Goal: Task Accomplishment & Management: Use online tool/utility

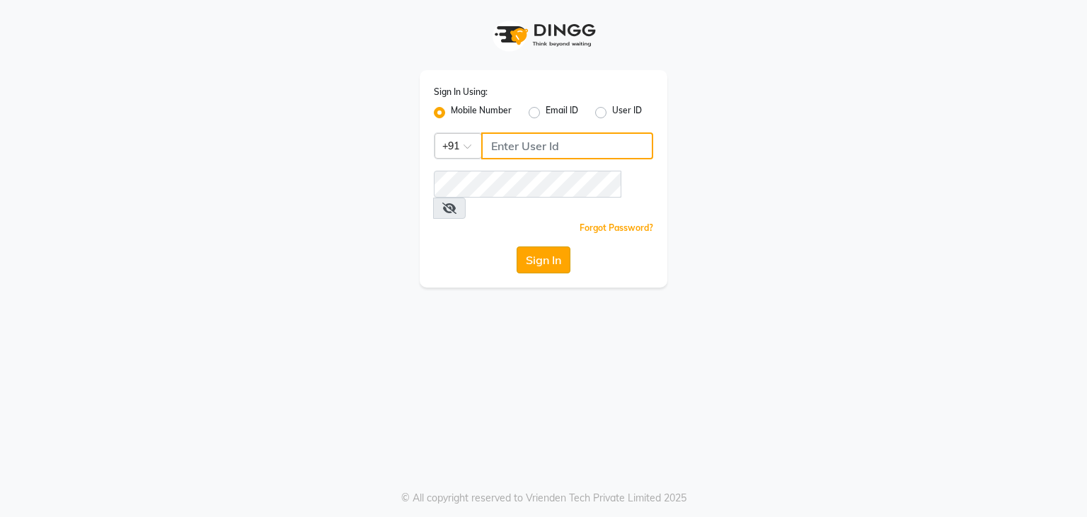
type input "7760024377"
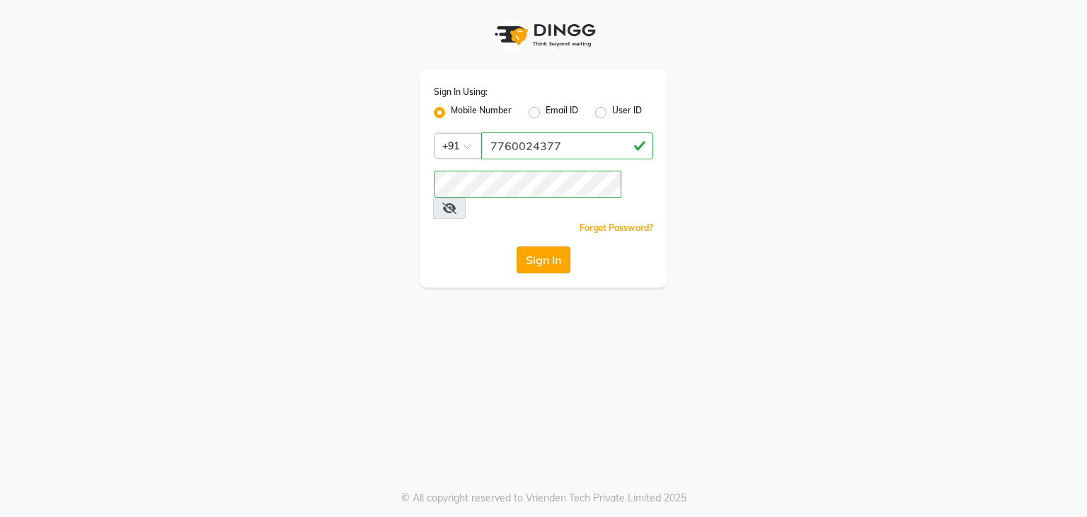
click at [548, 246] on button "Sign In" at bounding box center [544, 259] width 54 height 27
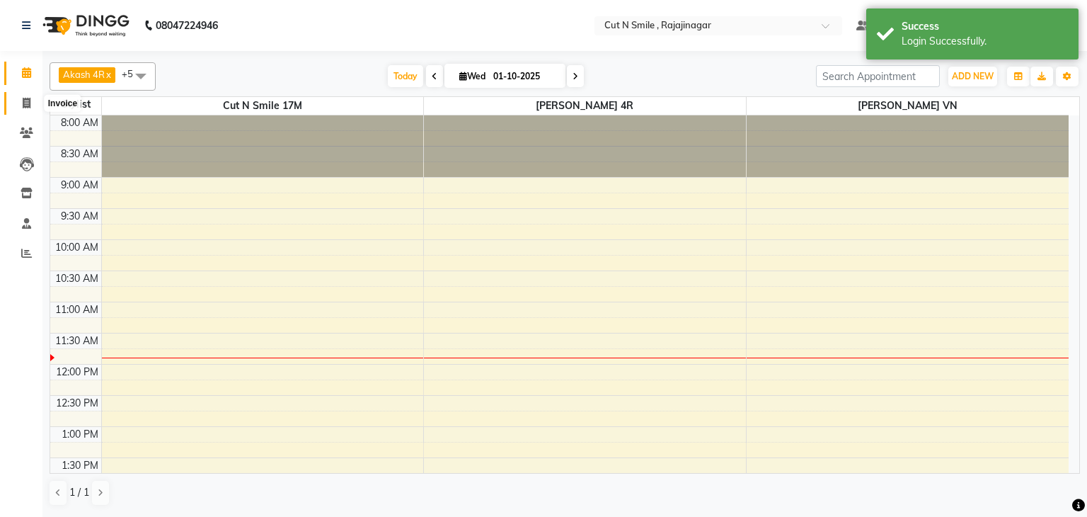
click at [20, 108] on span at bounding box center [26, 104] width 25 height 16
select select "service"
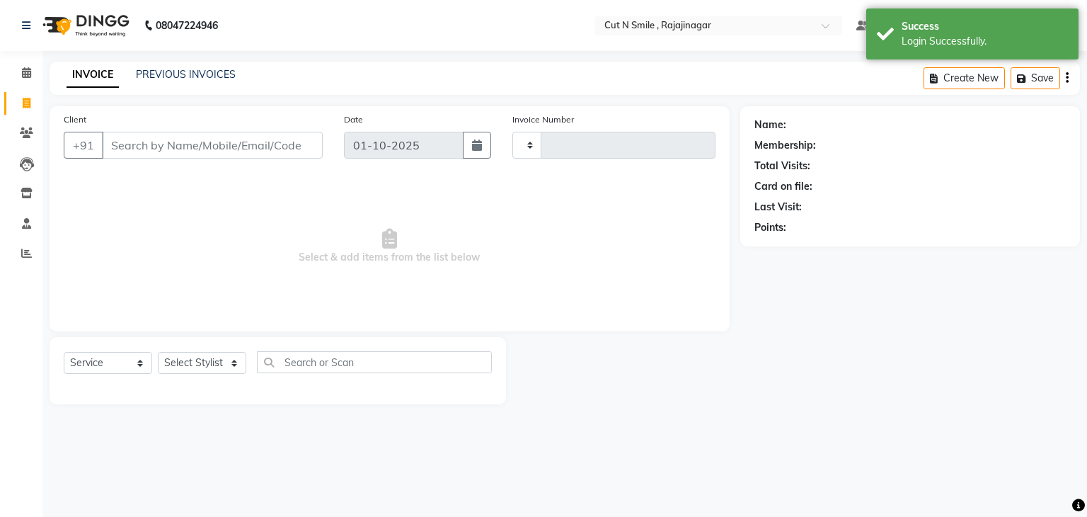
type input "135"
select select "7187"
click at [220, 149] on input "Client" at bounding box center [212, 145] width 221 height 27
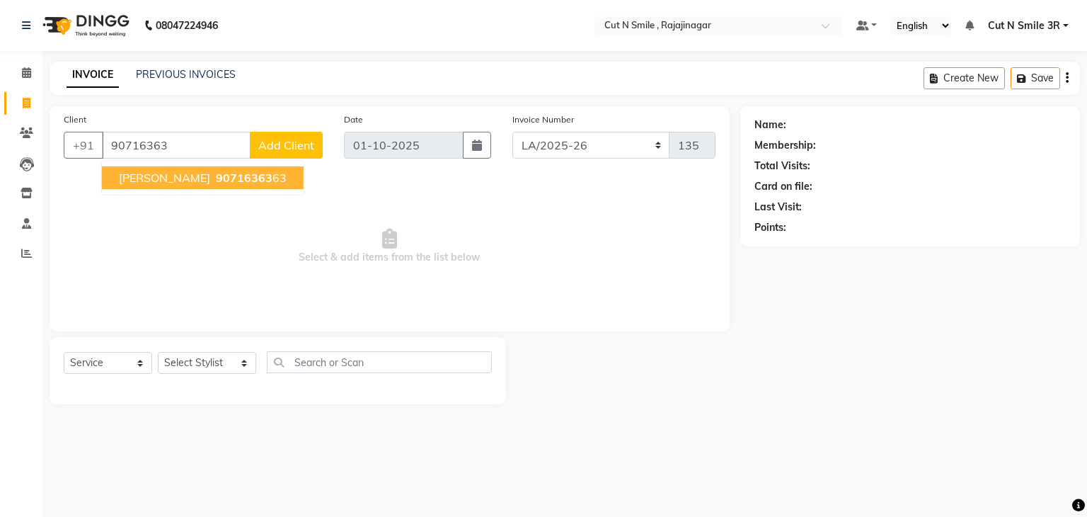
click at [220, 173] on span "90716363" at bounding box center [244, 178] width 57 height 14
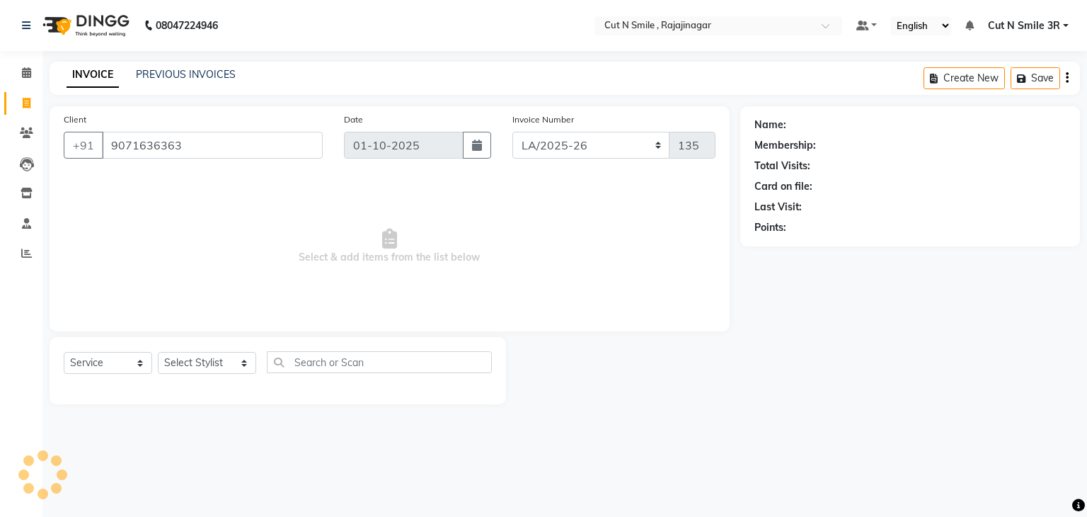
type input "9071636363"
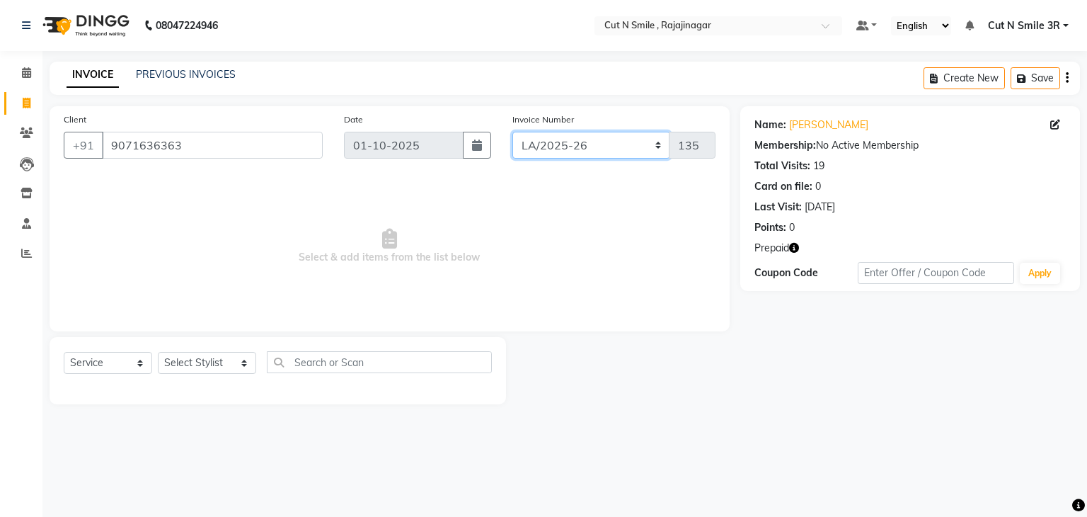
click at [548, 134] on select "[PERSON_NAME]/25-26 LA/2025-26 SH/25 CH/25 SA/25" at bounding box center [591, 145] width 158 height 27
select select "7181"
click at [512, 132] on select "[PERSON_NAME]/25-26 LA/2025-26 SH/25 CH/25 SA/25" at bounding box center [591, 145] width 158 height 27
type input "2714"
click at [793, 248] on icon "button" at bounding box center [794, 248] width 10 height 10
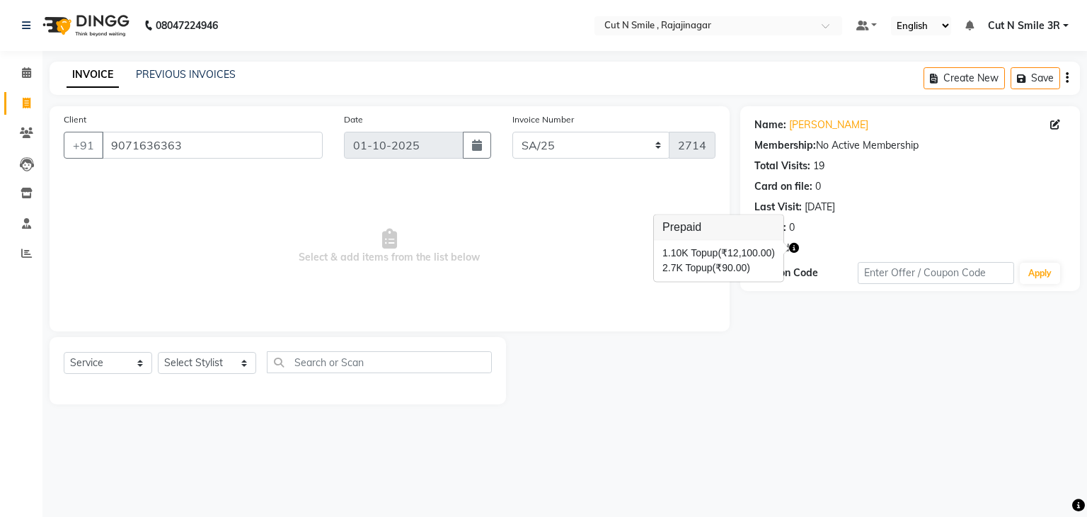
click at [737, 347] on div at bounding box center [623, 370] width 234 height 67
click at [221, 360] on select "Select Stylist [PERSON_NAME] Ammu 3R [PERSON_NAME] VN [PERSON_NAME] 3R [PERSON_…" at bounding box center [207, 363] width 98 height 22
select select "58685"
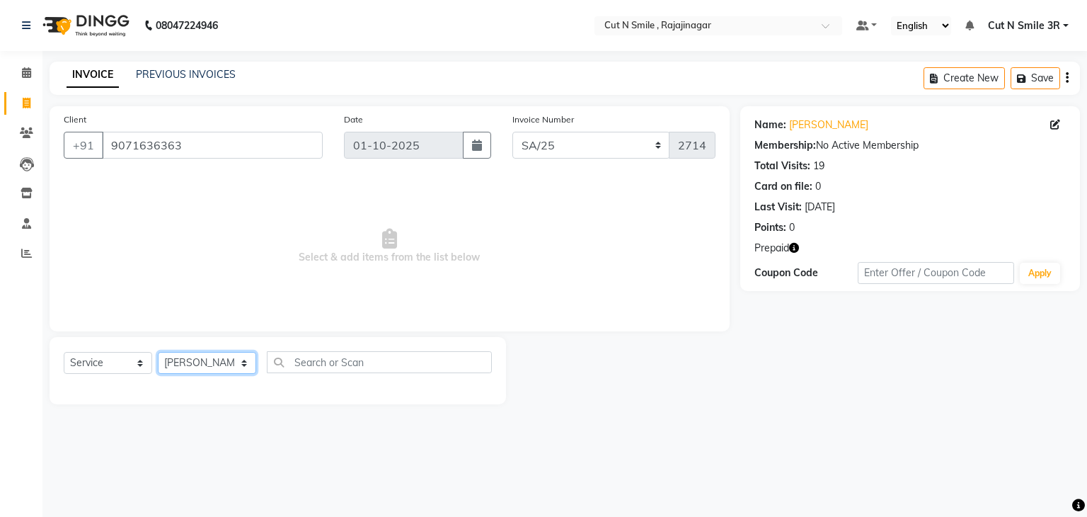
click at [158, 352] on select "Select Stylist [PERSON_NAME] Ammu 3R [PERSON_NAME] VN [PERSON_NAME] 3R [PERSON_…" at bounding box center [207, 363] width 98 height 22
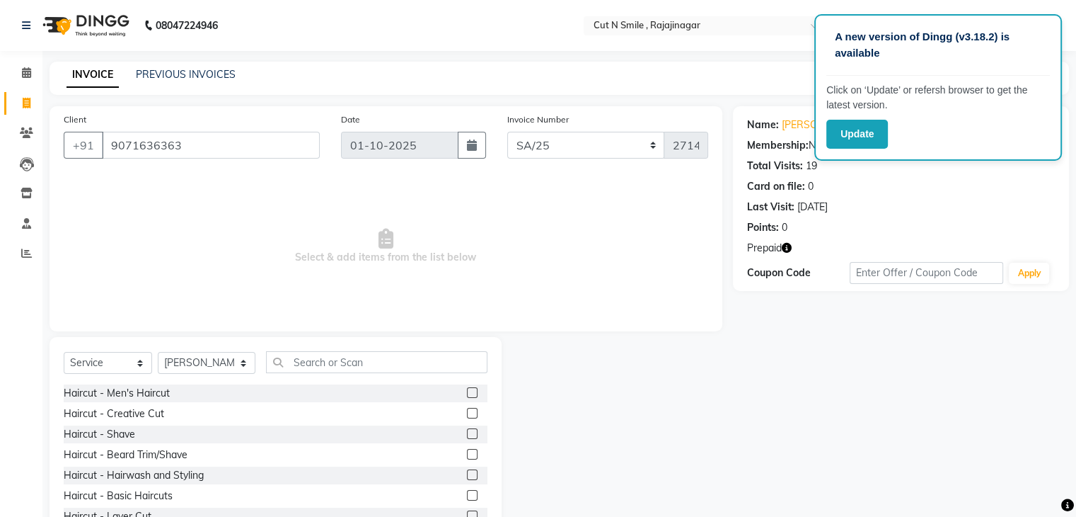
click at [467, 411] on label at bounding box center [472, 413] width 11 height 11
click at [467, 411] on input "checkbox" at bounding box center [471, 413] width 9 height 9
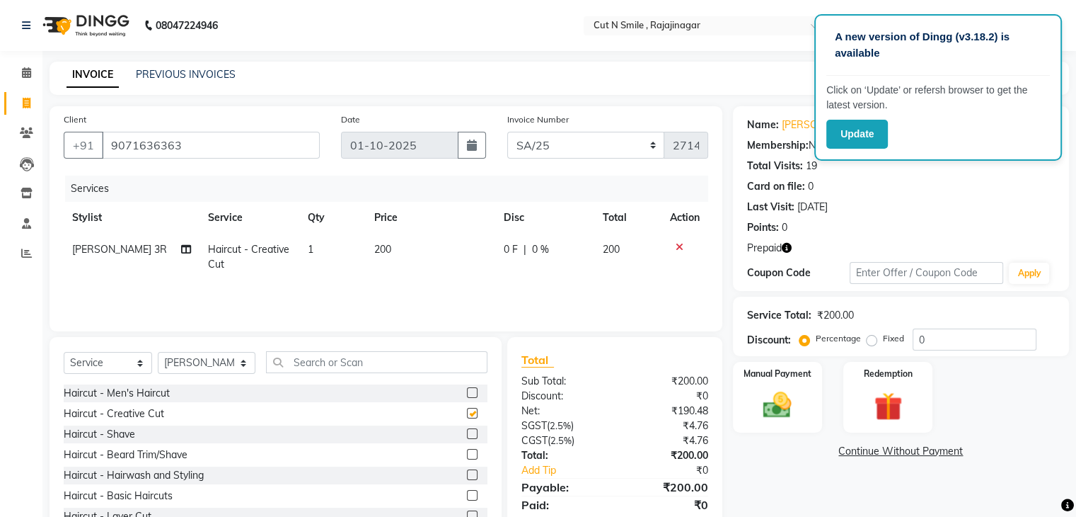
checkbox input "false"
click at [400, 369] on input "text" at bounding box center [376, 362] width 221 height 22
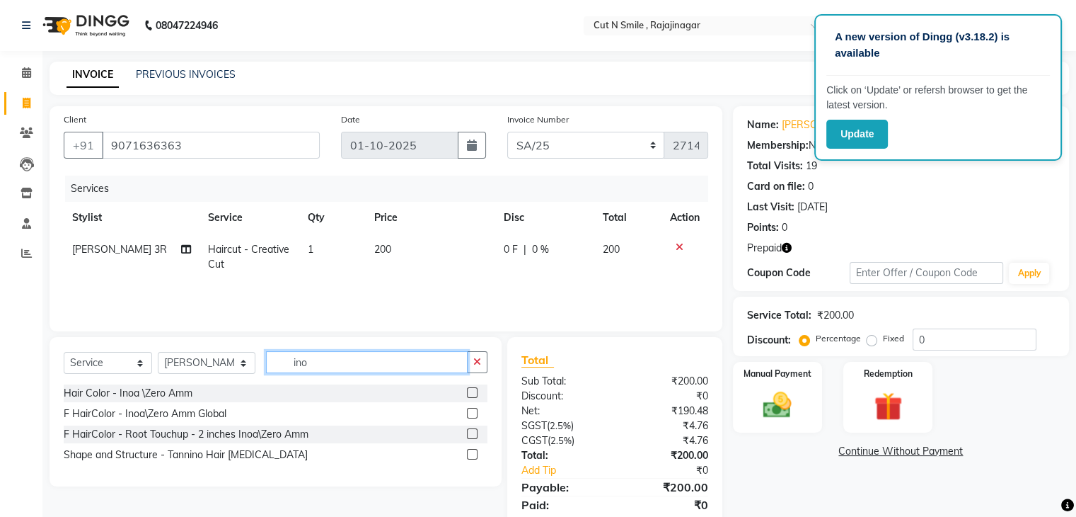
type input "ino"
click at [471, 393] on label at bounding box center [472, 392] width 11 height 11
click at [471, 393] on input "checkbox" at bounding box center [471, 393] width 9 height 9
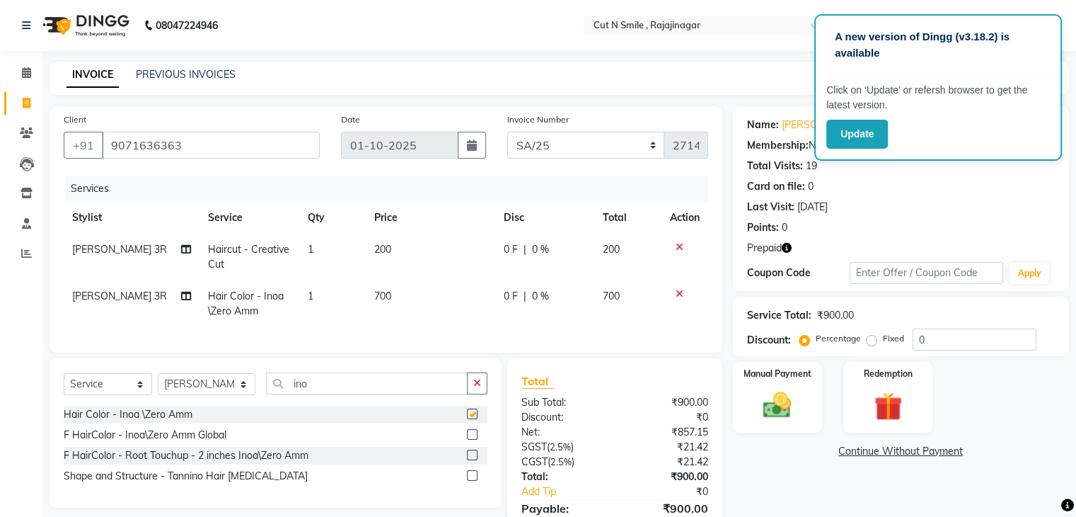
checkbox input "false"
click at [196, 395] on select "Select Stylist [PERSON_NAME] Ammu 3R [PERSON_NAME] VN [PERSON_NAME] 3R [PERSON_…" at bounding box center [207, 384] width 98 height 22
select select "58696"
click at [158, 385] on select "Select Stylist [PERSON_NAME] Ammu 3R [PERSON_NAME] VN [PERSON_NAME] 3R [PERSON_…" at bounding box center [207, 384] width 98 height 22
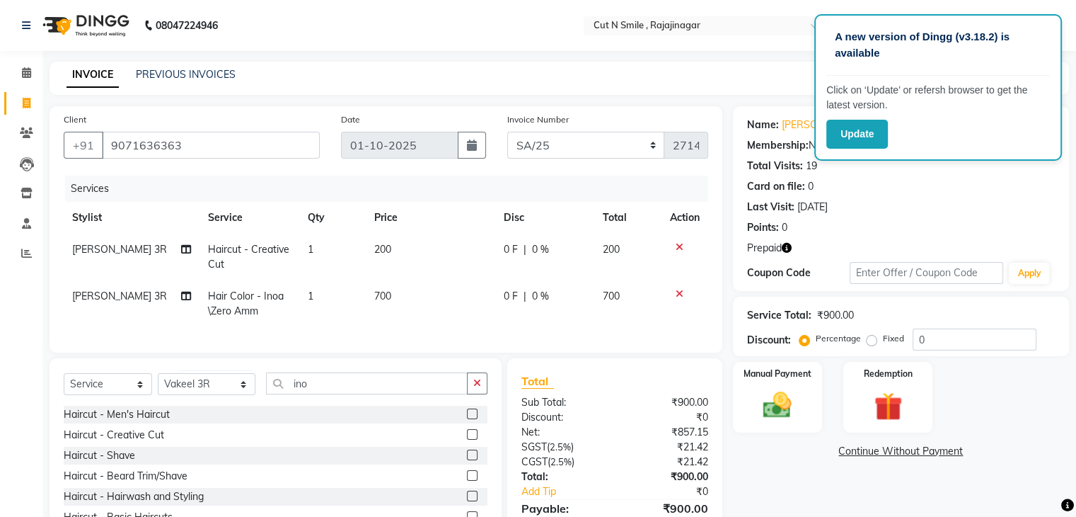
click at [467, 439] on label at bounding box center [472, 434] width 11 height 11
click at [467, 439] on input "checkbox" at bounding box center [471, 434] width 9 height 9
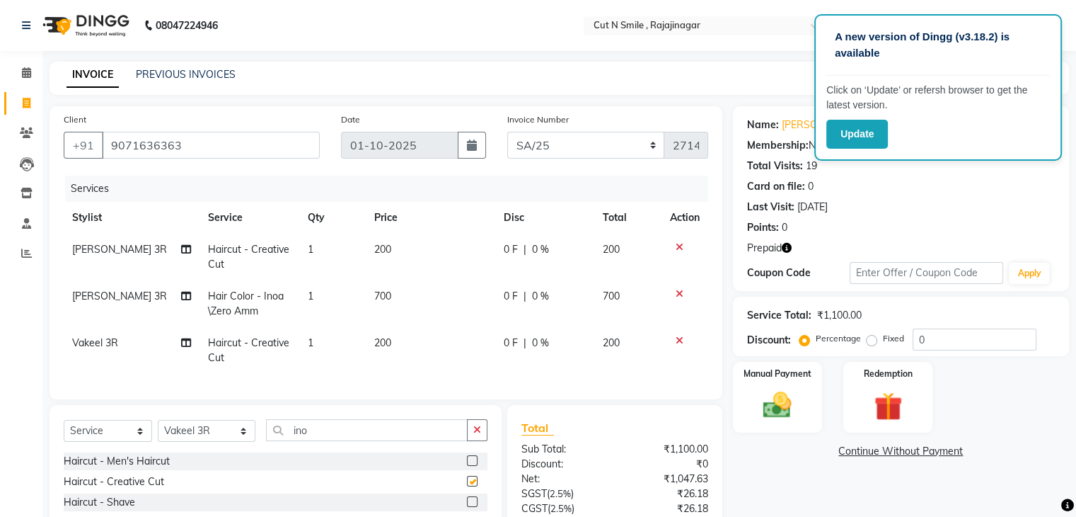
checkbox input "false"
click at [878, 406] on img at bounding box center [887, 407] width 47 height 36
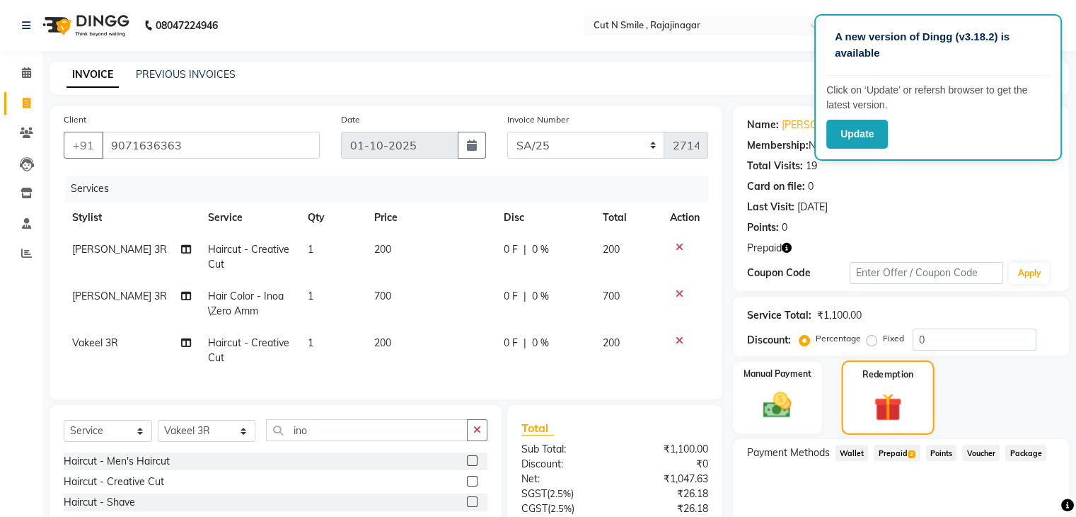
scroll to position [130, 0]
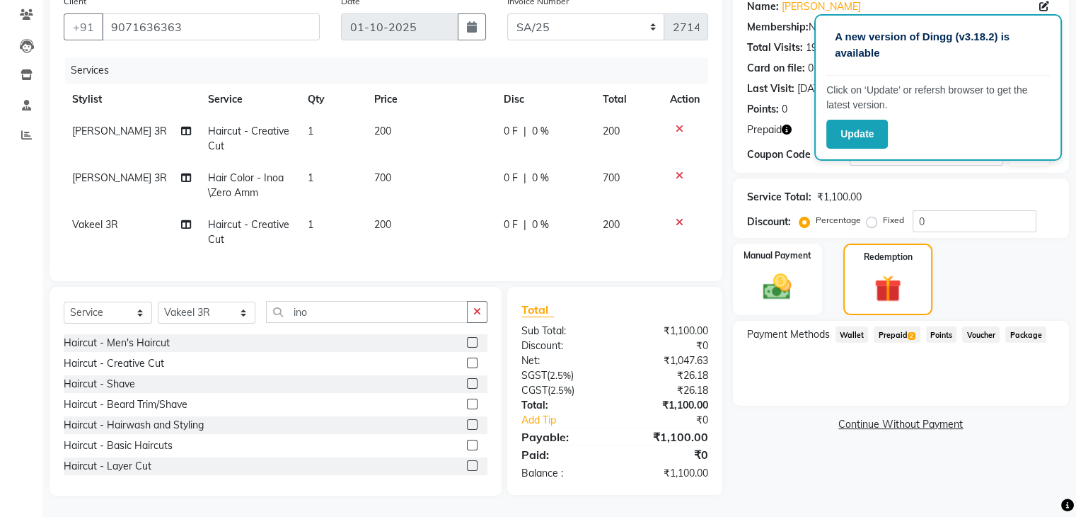
click at [897, 326] on span "Prepaid 2" at bounding box center [897, 334] width 46 height 16
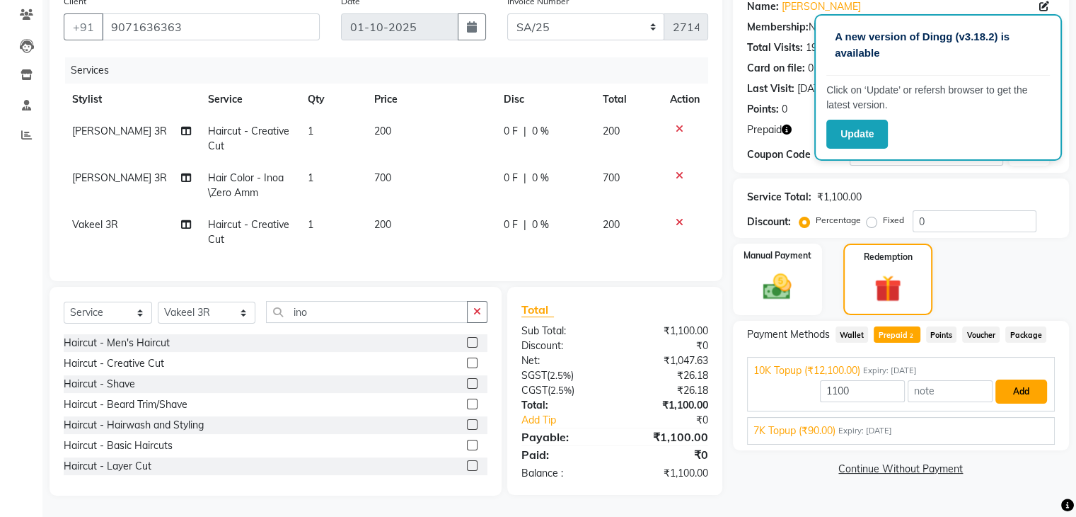
click at [1025, 379] on button "Add" at bounding box center [1022, 391] width 52 height 24
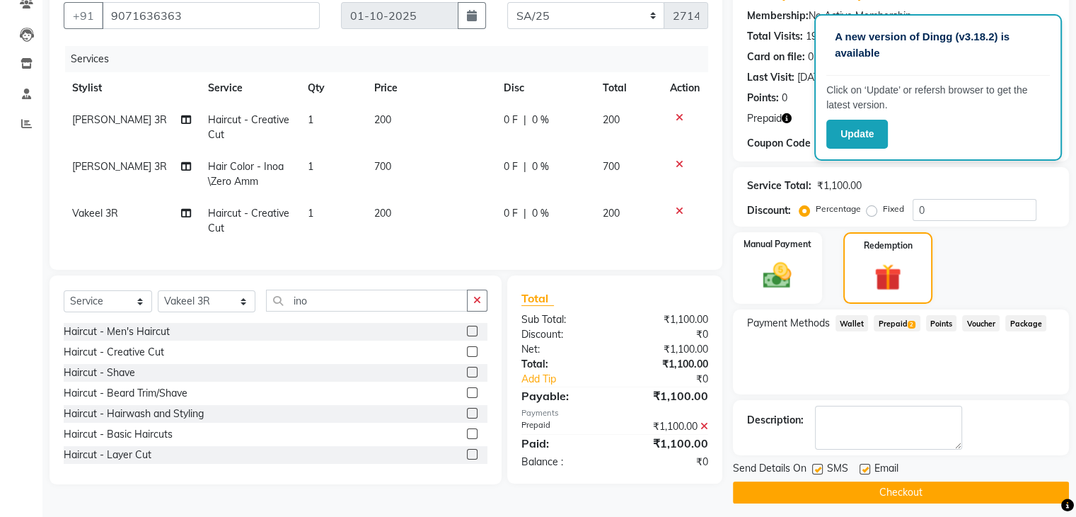
scroll to position [137, 0]
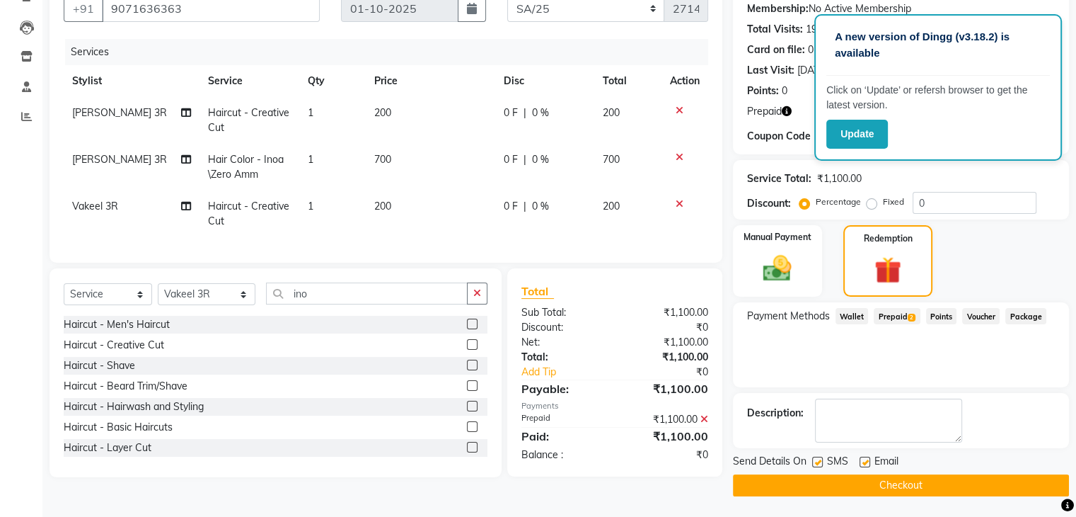
click at [931, 478] on button "Checkout" at bounding box center [901, 485] width 336 height 22
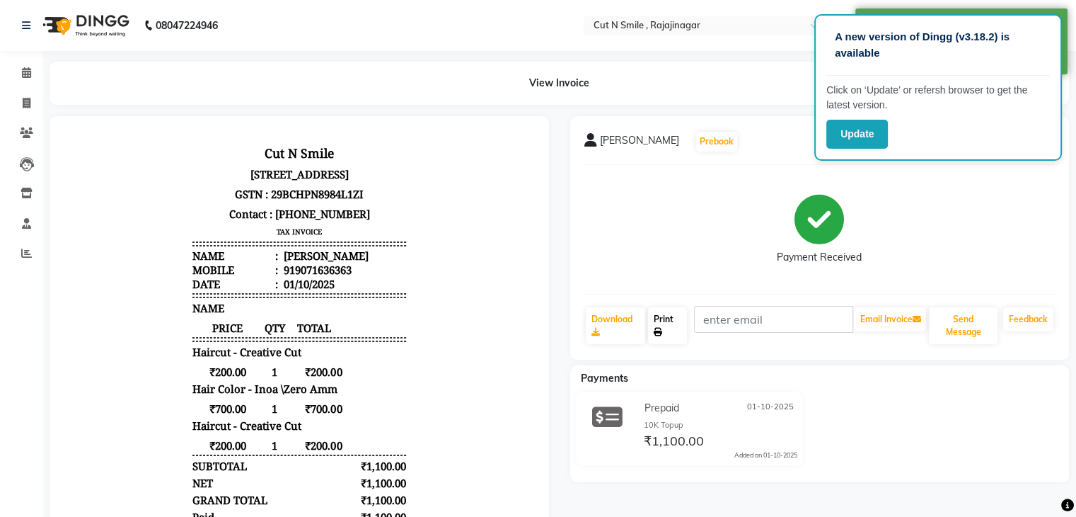
click at [665, 314] on link "Print" at bounding box center [667, 325] width 39 height 37
click at [23, 100] on icon at bounding box center [27, 103] width 8 height 11
select select "service"
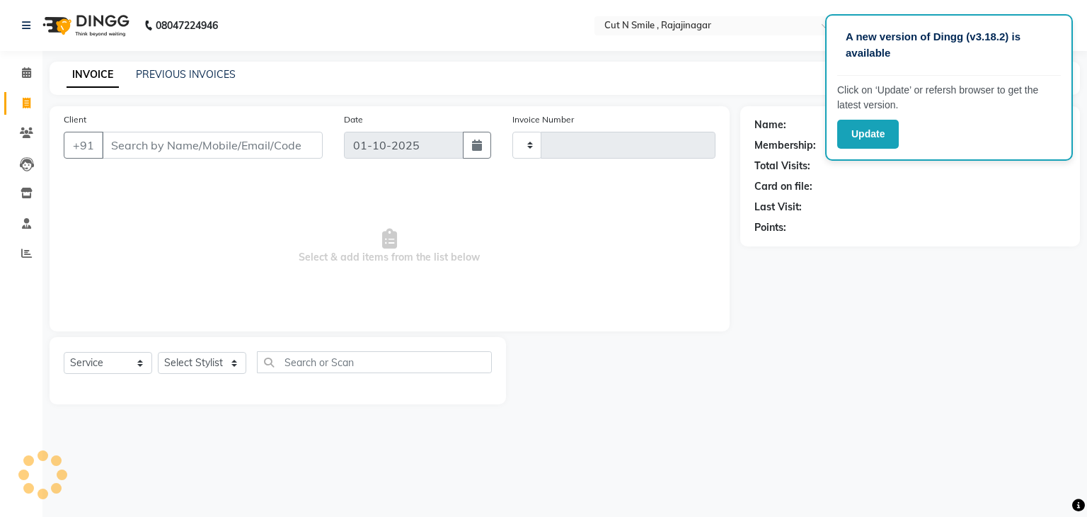
type input "135"
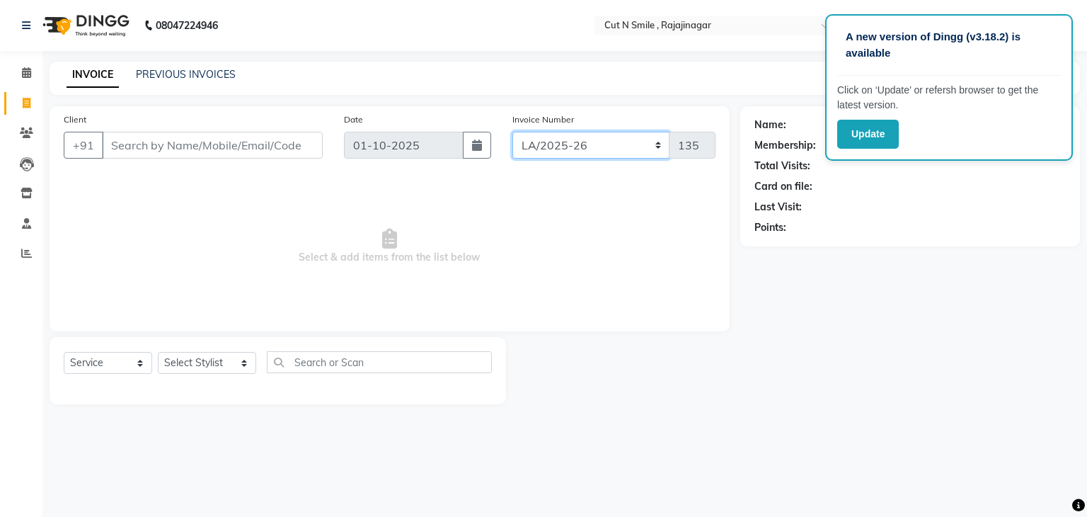
click at [548, 137] on select "[PERSON_NAME]/25-26 LA/2025-26 SH/25 CH/25 SA/25" at bounding box center [591, 145] width 158 height 27
select select "7181"
click at [512, 132] on select "[PERSON_NAME]/25-26 LA/2025-26 SH/25 CH/25 SA/25" at bounding box center [591, 145] width 158 height 27
type input "2715"
click at [880, 141] on button "Update" at bounding box center [868, 134] width 62 height 29
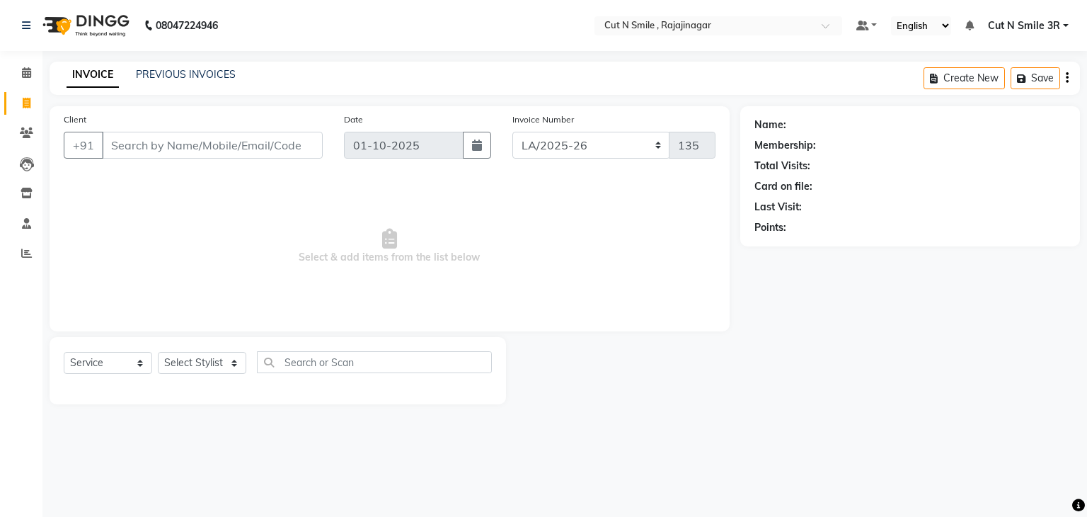
select select "7187"
select select "service"
click at [536, 151] on select "[PERSON_NAME]/25-26 LA/2025-26 SH/25 CH/25 SA/25" at bounding box center [591, 145] width 158 height 27
select select "7181"
click at [512, 132] on select "[PERSON_NAME]/25-26 LA/2025-26 SH/25 CH/25 SA/25" at bounding box center [591, 145] width 158 height 27
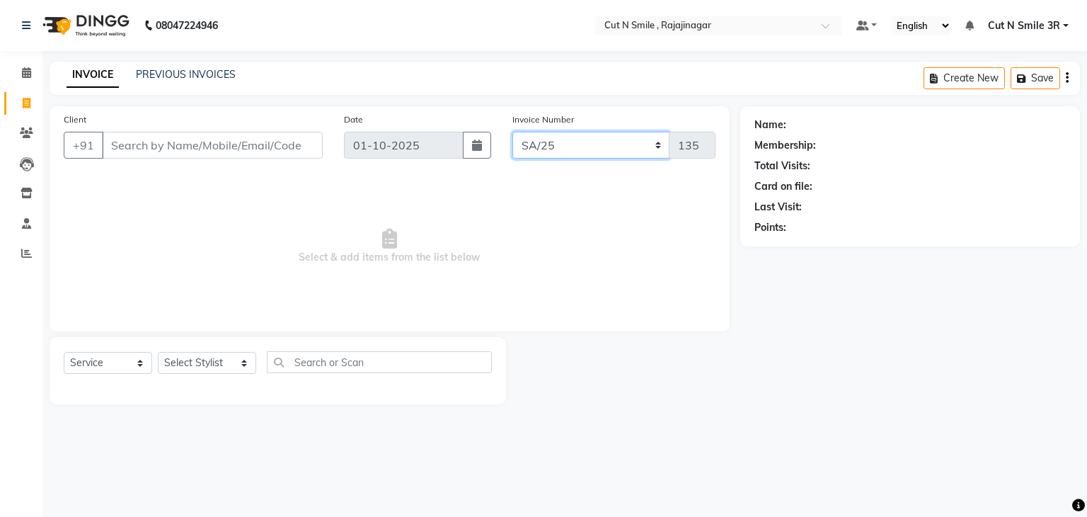
type input "2715"
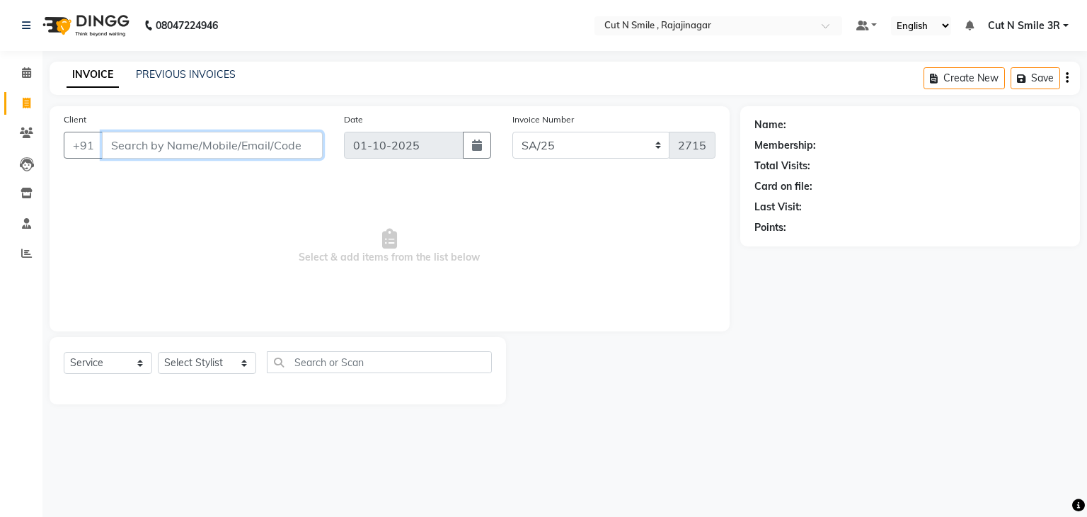
click at [238, 148] on input "Client" at bounding box center [212, 145] width 221 height 27
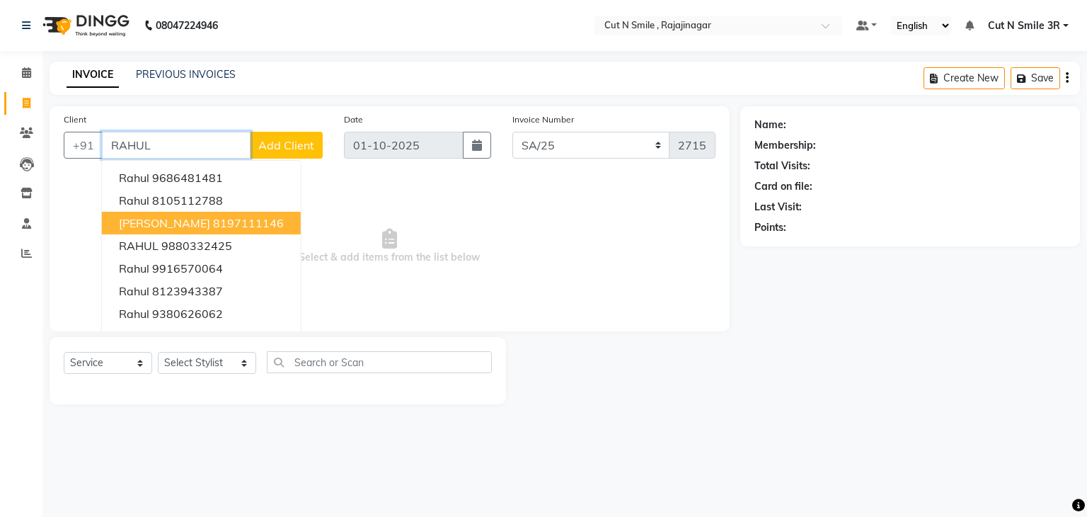
click at [168, 222] on span "[PERSON_NAME]" at bounding box center [164, 223] width 91 height 14
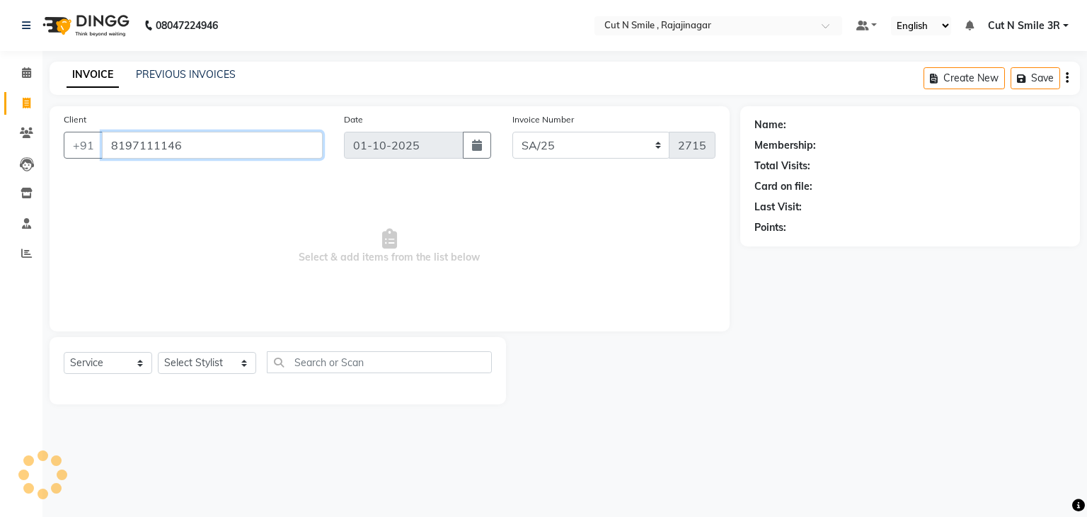
type input "8197111146"
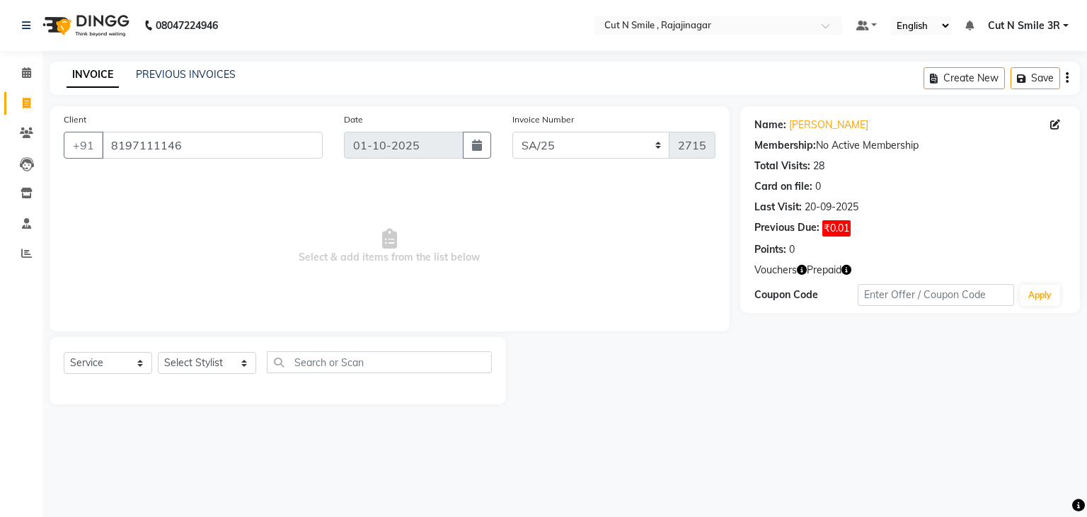
click at [846, 268] on icon "button" at bounding box center [846, 270] width 10 height 10
click at [828, 389] on div "Name: [PERSON_NAME] Membership: No Active Membership Total Visits: 28 Card on f…" at bounding box center [915, 255] width 350 height 298
click at [187, 372] on select "Select Stylist [PERSON_NAME] Ammu 3R [PERSON_NAME] VN [PERSON_NAME] 3R [PERSON_…" at bounding box center [207, 363] width 98 height 22
select select "58695"
click at [158, 352] on select "Select Stylist [PERSON_NAME] Ammu 3R [PERSON_NAME] VN [PERSON_NAME] 3R [PERSON_…" at bounding box center [207, 363] width 98 height 22
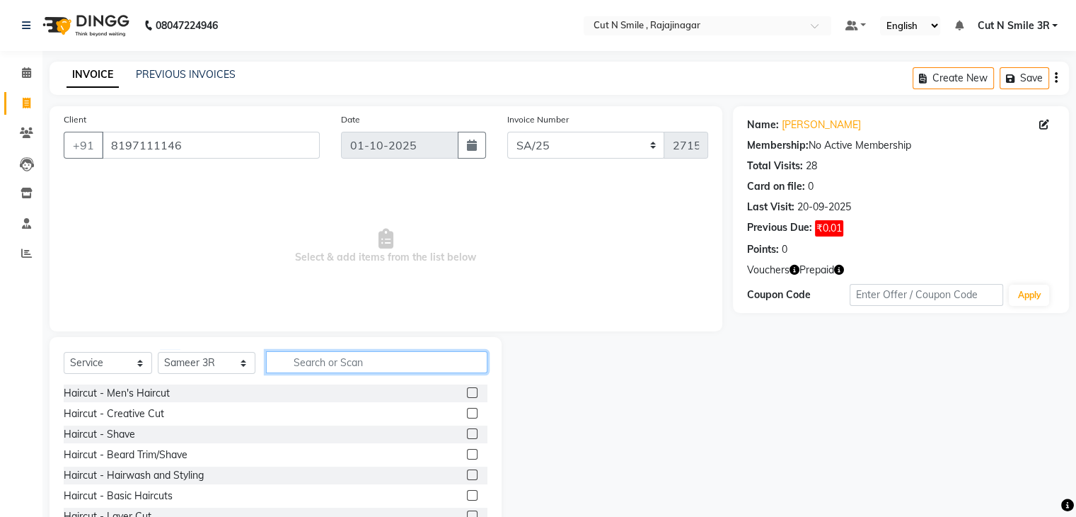
click at [306, 365] on input "text" at bounding box center [376, 362] width 221 height 22
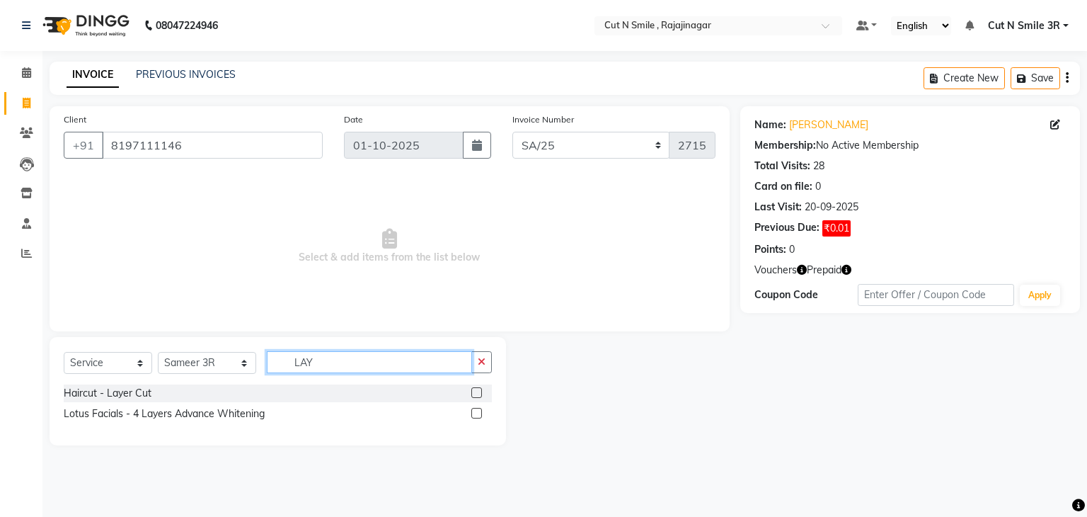
type input "LAY"
drag, startPoint x: 483, startPoint y: 389, endPoint x: 476, endPoint y: 391, distance: 7.4
click at [476, 391] on div at bounding box center [481, 393] width 21 height 18
click at [476, 391] on label at bounding box center [476, 392] width 11 height 11
click at [476, 391] on input "checkbox" at bounding box center [475, 393] width 9 height 9
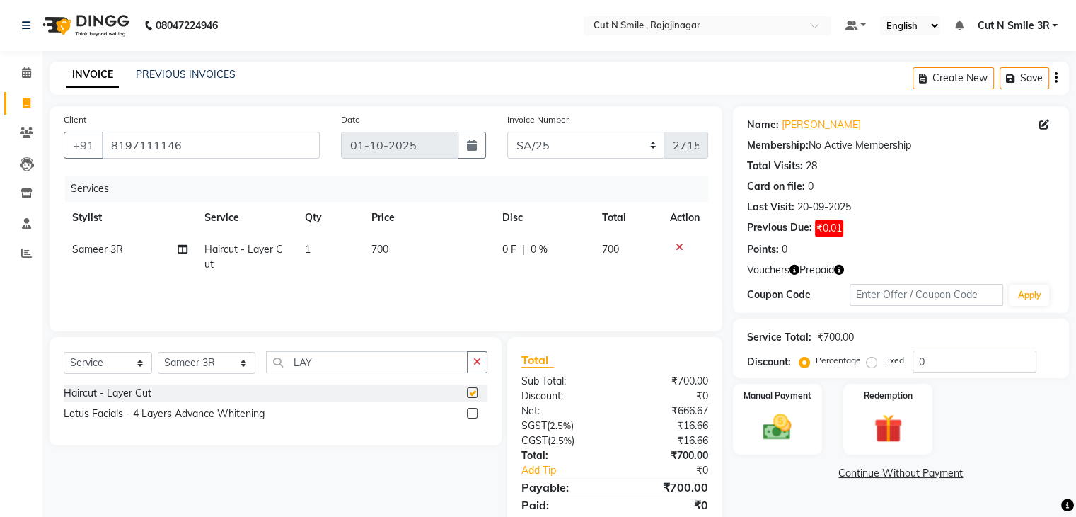
checkbox input "false"
click at [200, 368] on select "Select Stylist [PERSON_NAME] Ammu 3R [PERSON_NAME] VN [PERSON_NAME] 3R [PERSON_…" at bounding box center [207, 363] width 98 height 22
select select "79170"
click at [158, 352] on select "Select Stylist [PERSON_NAME] Ammu 3R [PERSON_NAME] VN [PERSON_NAME] 3R [PERSON_…" at bounding box center [207, 363] width 98 height 22
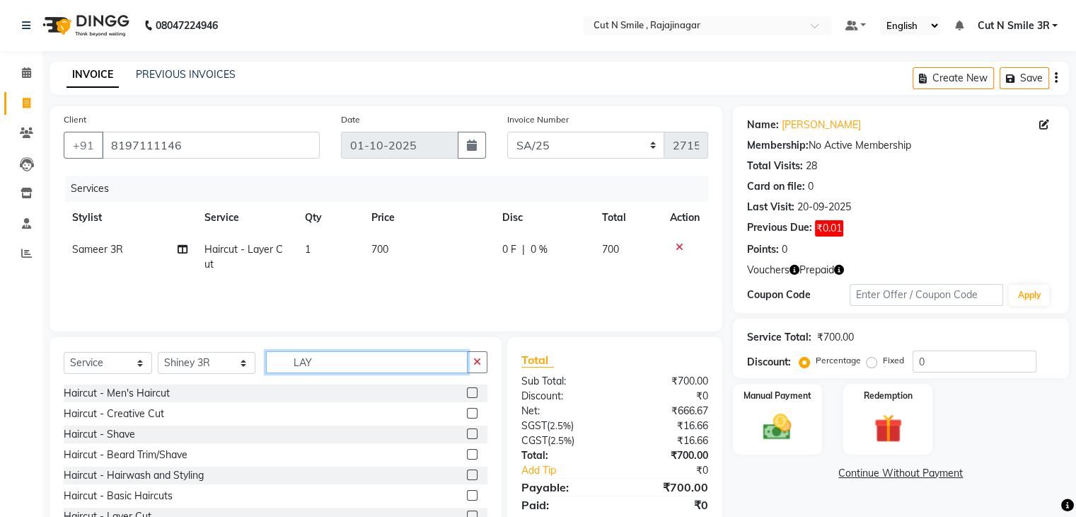
click at [300, 355] on input "LAY" at bounding box center [366, 362] width 201 height 22
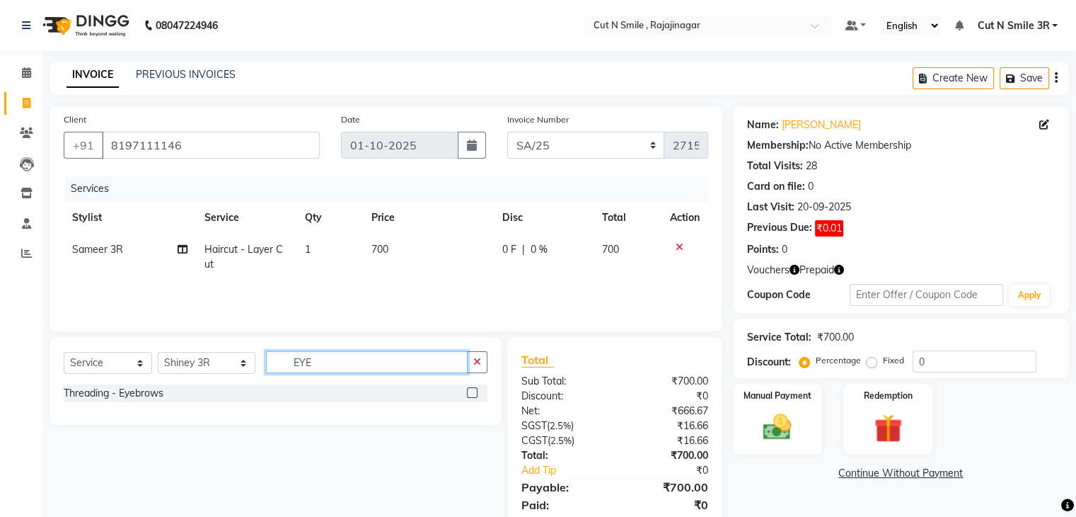
type input "EYE"
click at [473, 389] on label at bounding box center [472, 392] width 11 height 11
click at [473, 389] on input "checkbox" at bounding box center [471, 393] width 9 height 9
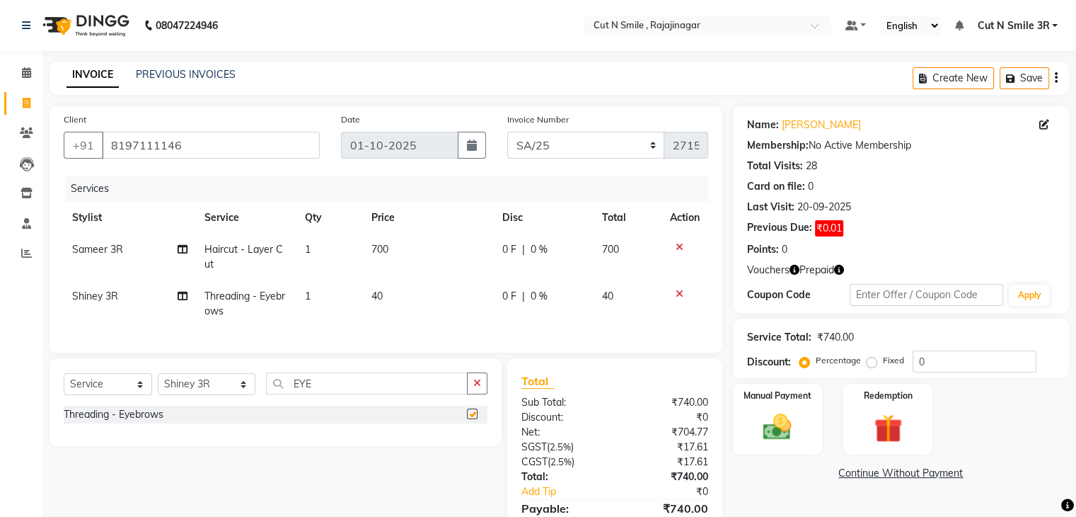
checkbox input "false"
click at [396, 301] on td "40" at bounding box center [428, 303] width 131 height 47
select select "79170"
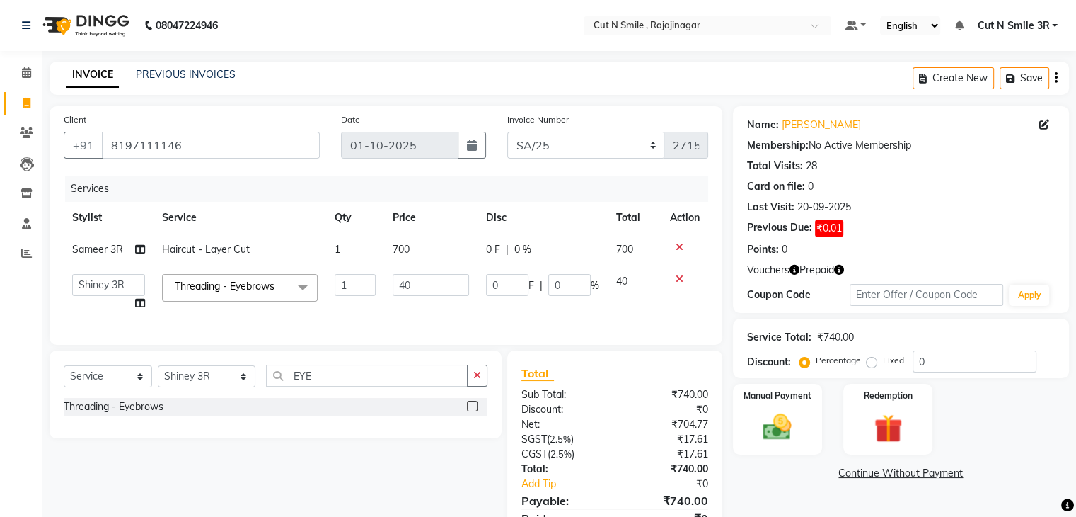
click at [396, 301] on td "40" at bounding box center [430, 292] width 93 height 54
click at [415, 287] on input "40" at bounding box center [431, 285] width 76 height 22
type input "4"
type input "50"
click at [316, 381] on div "Select Service Product Membership Package Voucher Prepaid Gift Card Select Styl…" at bounding box center [276, 394] width 452 height 88
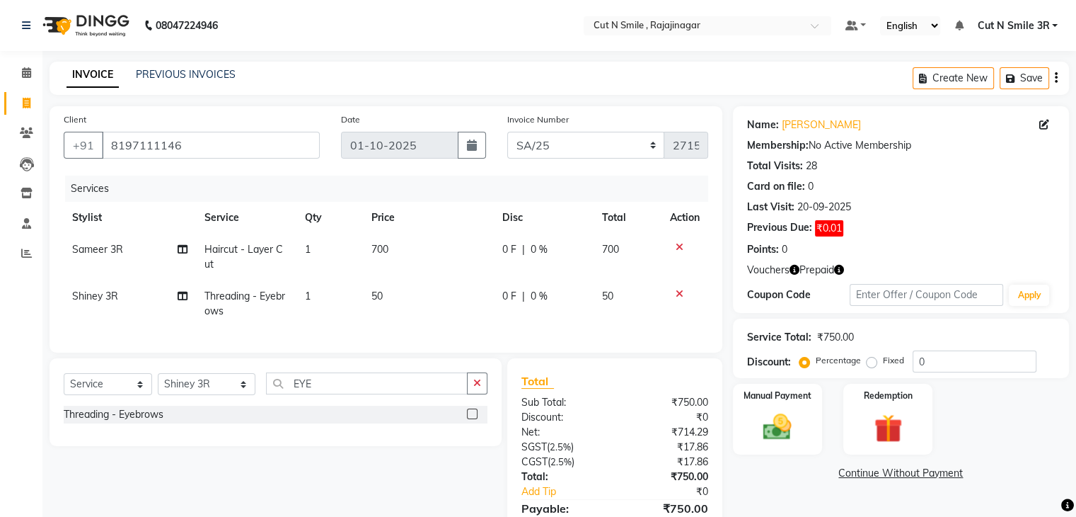
click at [316, 381] on div "Select Service Product Membership Package Voucher Prepaid Gift Card Select Styl…" at bounding box center [276, 402] width 452 height 88
click at [313, 394] on input "EYE" at bounding box center [366, 383] width 201 height 22
type input "UPP"
click at [470, 419] on label at bounding box center [472, 413] width 11 height 11
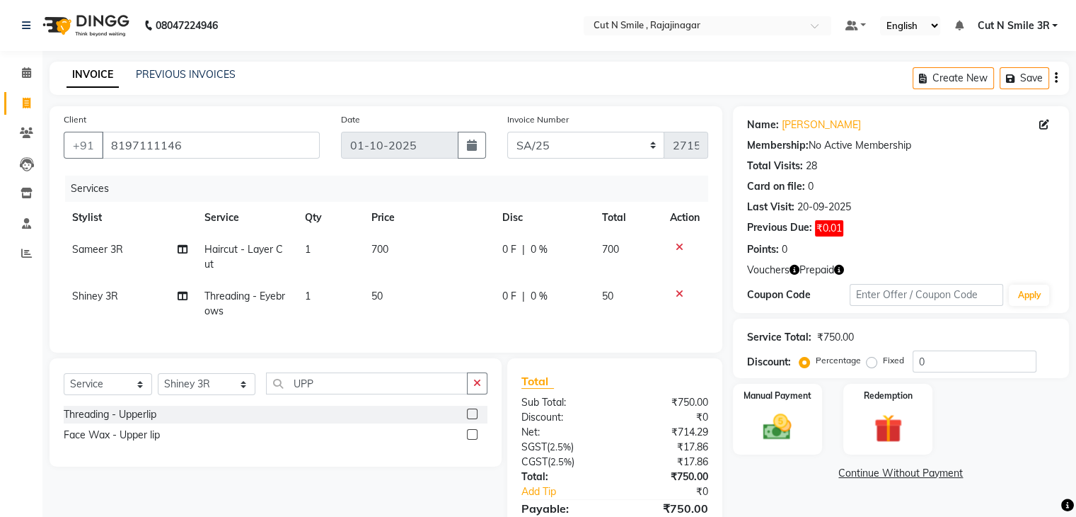
click at [470, 419] on input "checkbox" at bounding box center [471, 414] width 9 height 9
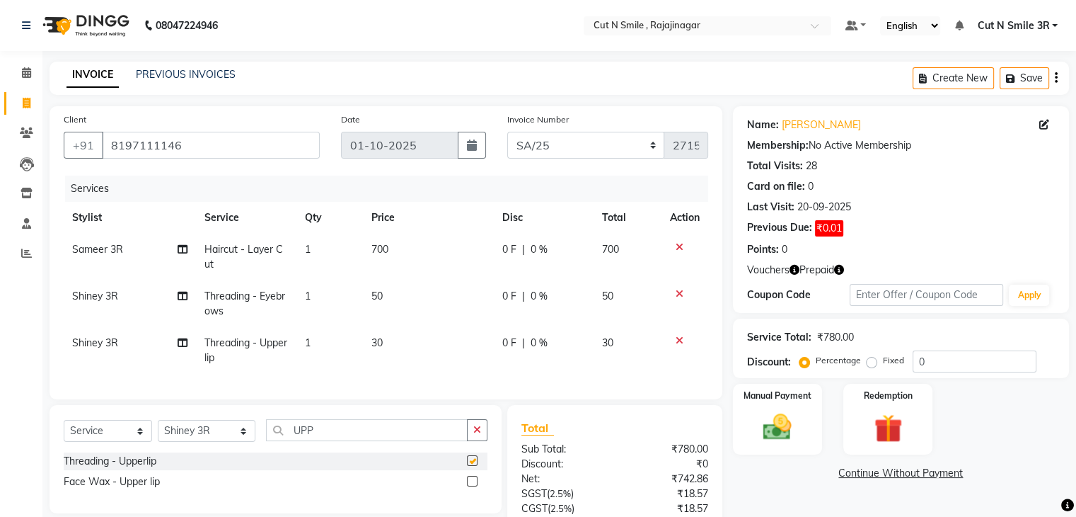
checkbox input "false"
click at [294, 441] on input "UPP" at bounding box center [366, 430] width 201 height 22
type input "CHIN"
click at [471, 466] on label at bounding box center [472, 460] width 11 height 11
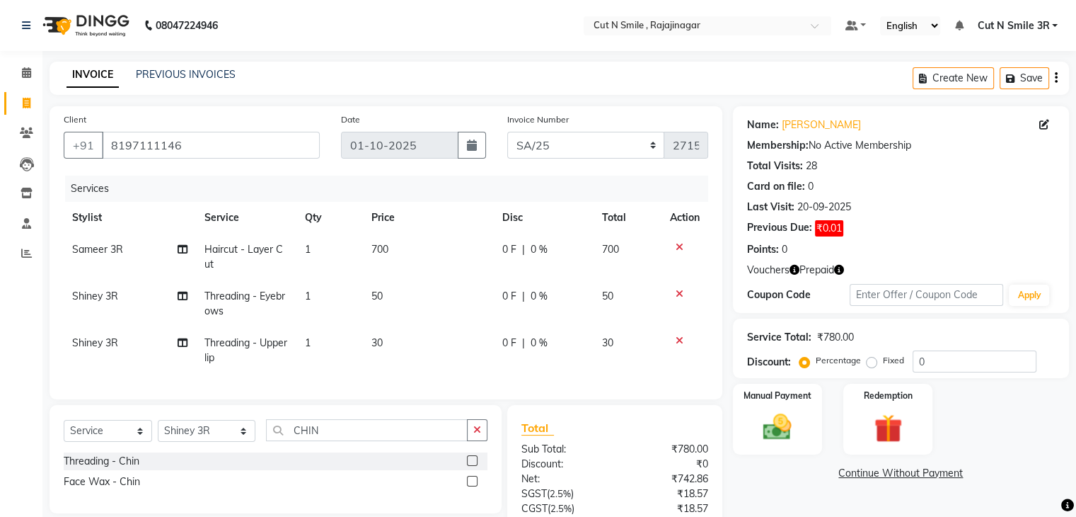
click at [471, 466] on input "checkbox" at bounding box center [471, 460] width 9 height 9
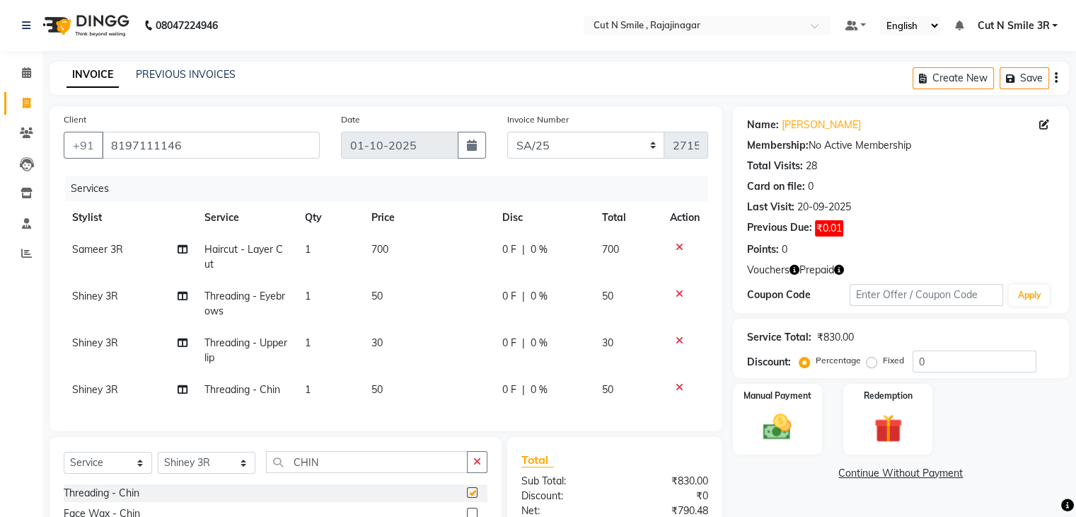
checkbox input "false"
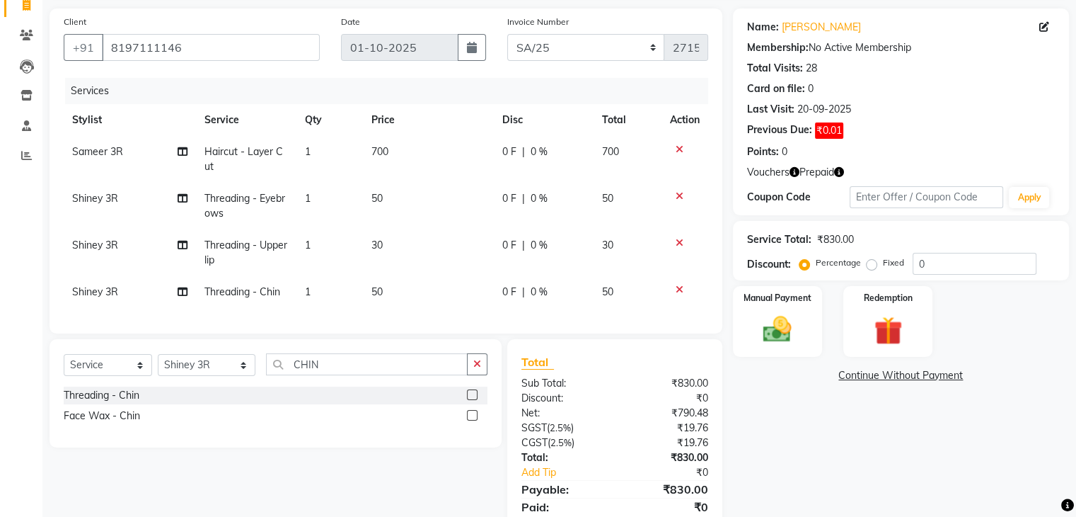
scroll to position [161, 0]
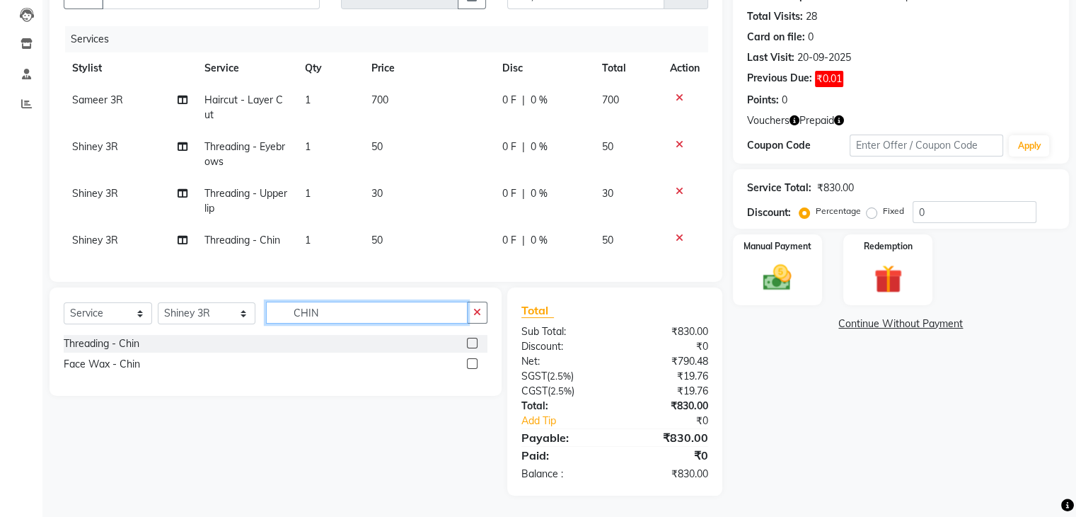
click at [309, 318] on input "CHIN" at bounding box center [366, 312] width 201 height 22
type input "FOR"
click at [469, 341] on label at bounding box center [472, 343] width 11 height 11
click at [469, 341] on input "checkbox" at bounding box center [471, 343] width 9 height 9
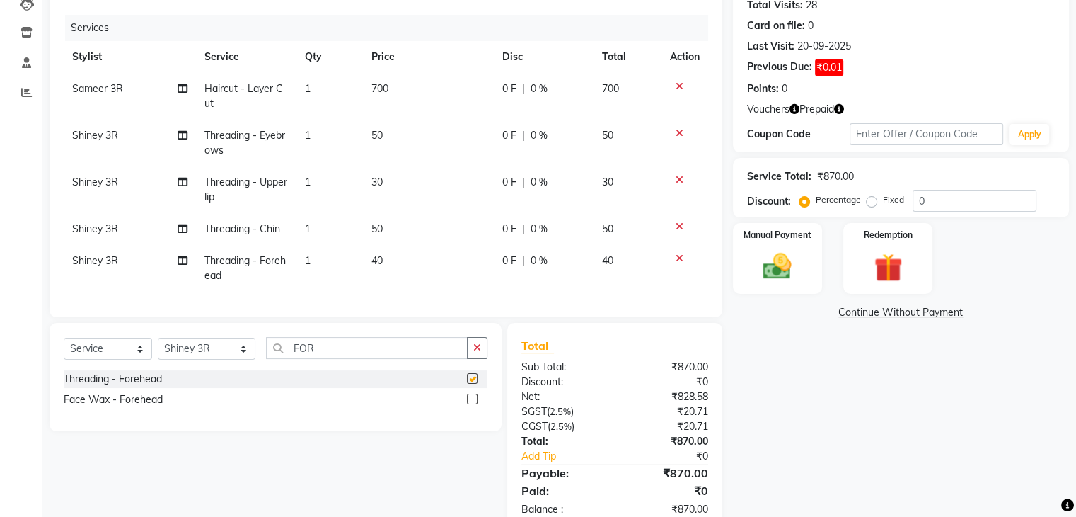
checkbox input "false"
click at [870, 272] on img at bounding box center [887, 268] width 47 height 36
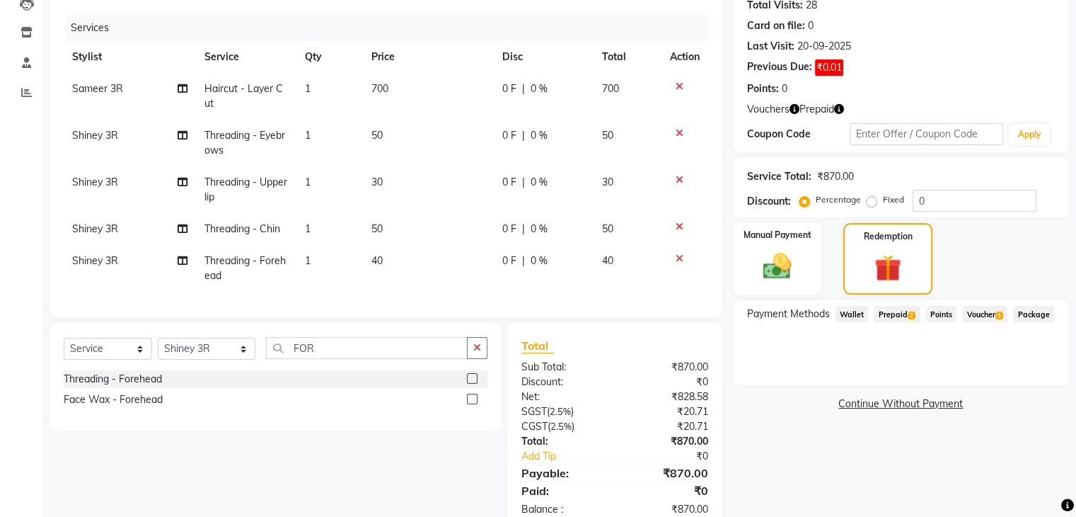
click at [910, 314] on span "2" at bounding box center [912, 315] width 8 height 8
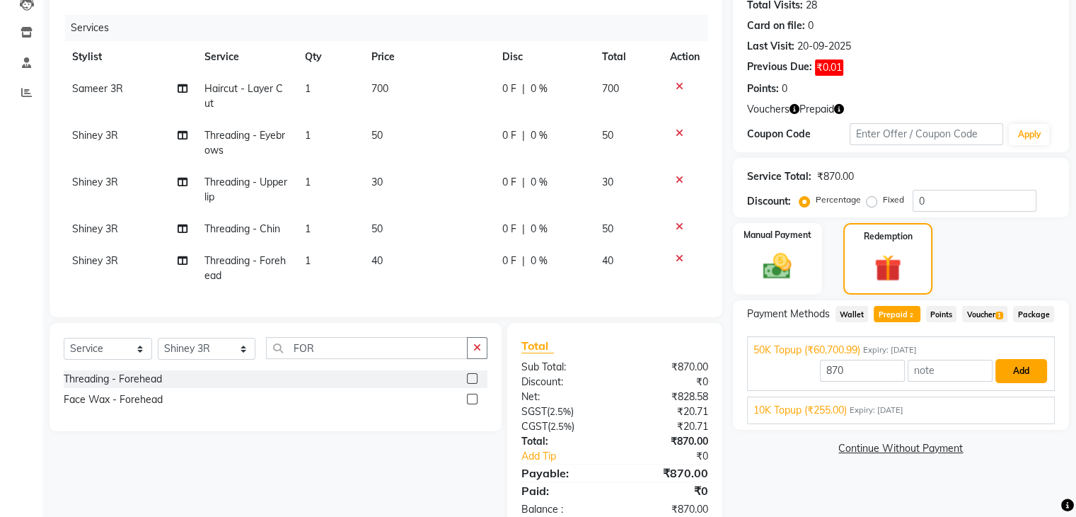
click at [1021, 379] on button "Add" at bounding box center [1022, 371] width 52 height 24
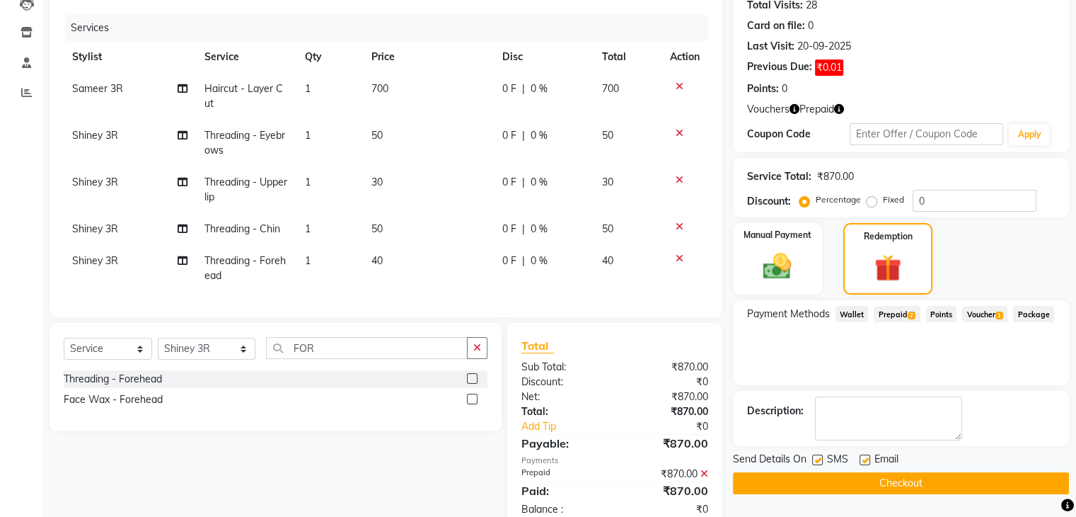
click at [969, 485] on button "Checkout" at bounding box center [901, 483] width 336 height 22
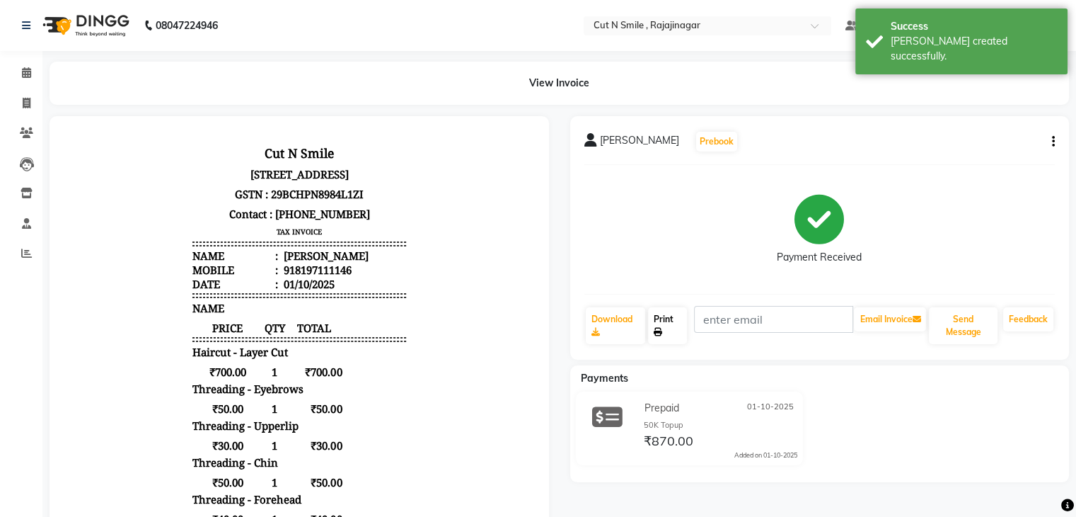
click at [662, 322] on link "Print" at bounding box center [667, 325] width 39 height 37
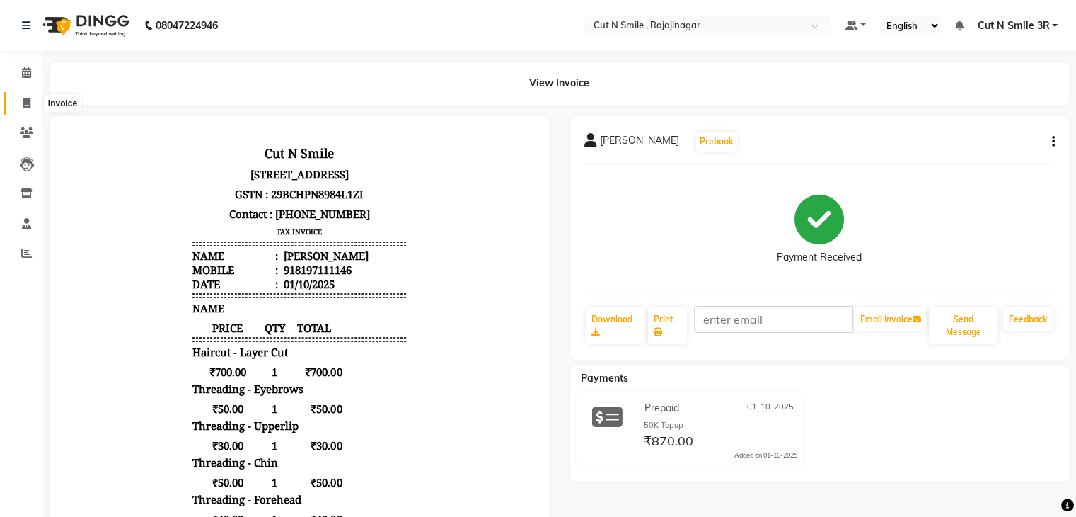
click at [16, 102] on span at bounding box center [26, 104] width 25 height 16
select select "service"
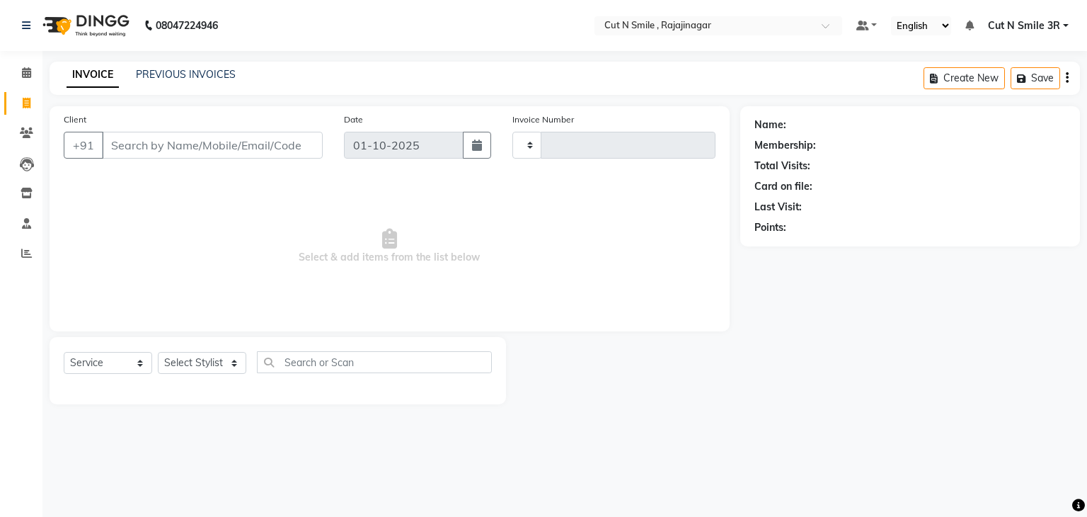
type input "135"
click at [527, 142] on select "[PERSON_NAME]/25-26 LA/2025-26 SH/25 CH/25 SA/25" at bounding box center [591, 145] width 158 height 27
select select "7181"
click at [512, 132] on select "[PERSON_NAME]/25-26 LA/2025-26 SH/25 CH/25 SA/25" at bounding box center [591, 145] width 158 height 27
type input "2716"
